Goal: Task Accomplishment & Management: Use online tool/utility

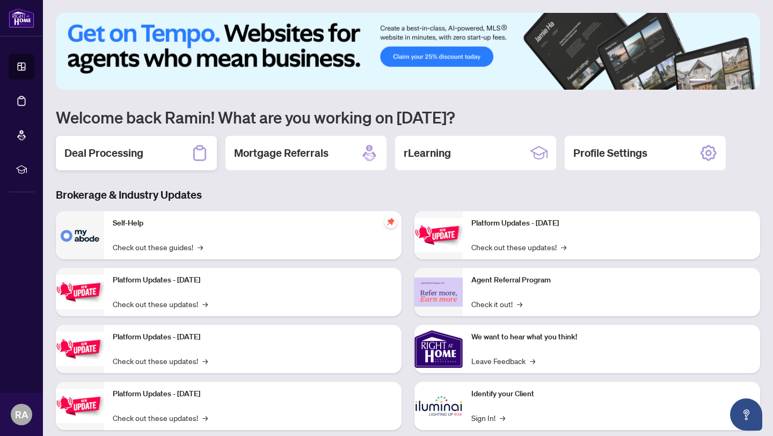
click at [145, 153] on div "Deal Processing" at bounding box center [136, 153] width 161 height 34
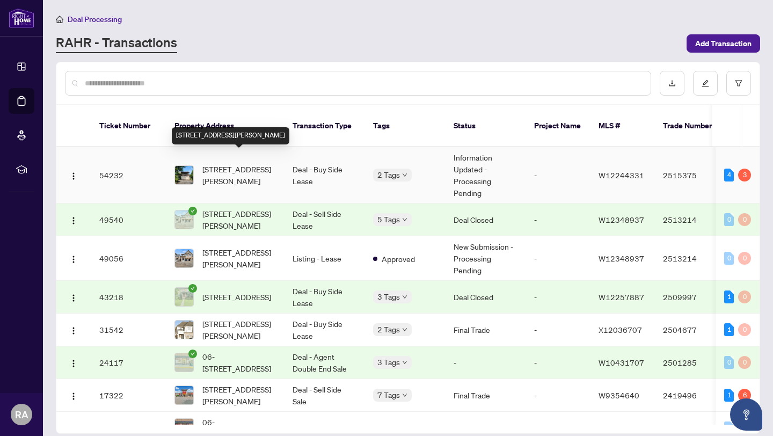
click at [250, 163] on span "[STREET_ADDRESS][PERSON_NAME]" at bounding box center [238, 175] width 73 height 24
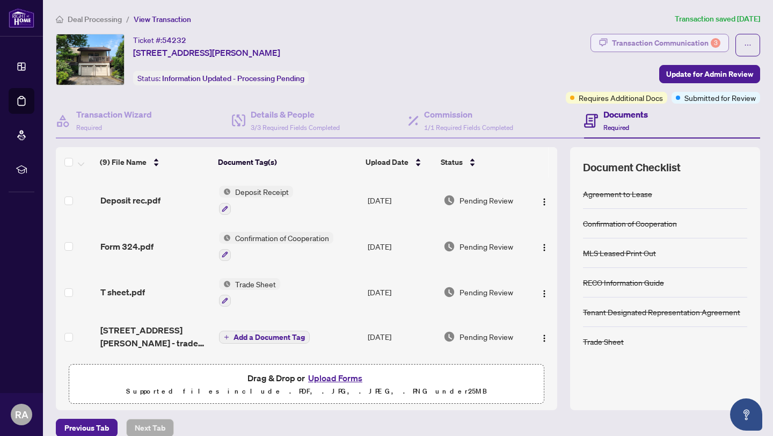
click at [686, 39] on div "Transaction Communication 3" at bounding box center [666, 42] width 108 height 17
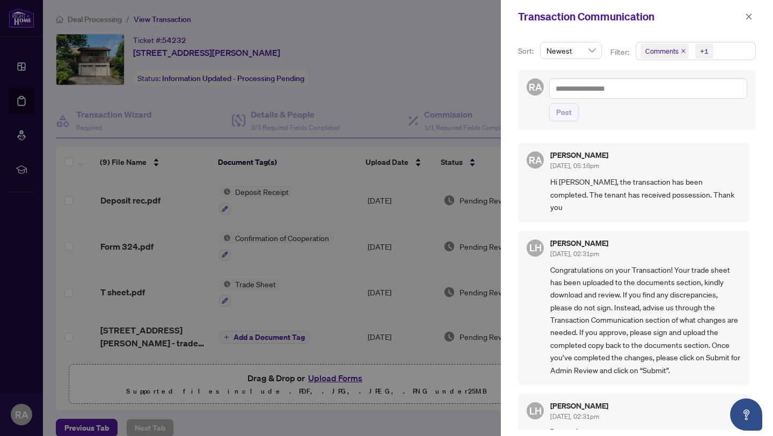
click at [462, 63] on div at bounding box center [386, 218] width 773 height 436
click at [746, 17] on icon "close" at bounding box center [750, 17] width 8 height 8
